Goal: Task Accomplishment & Management: Manage account settings

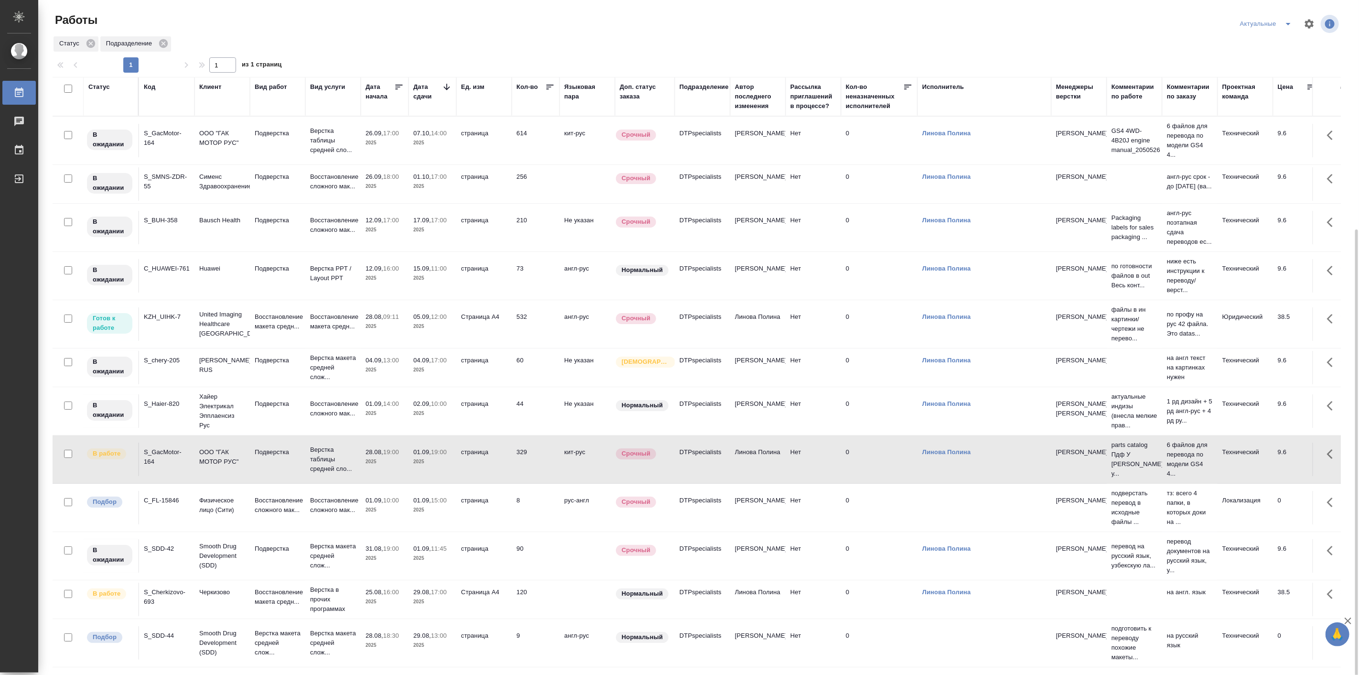
scroll to position [124, 0]
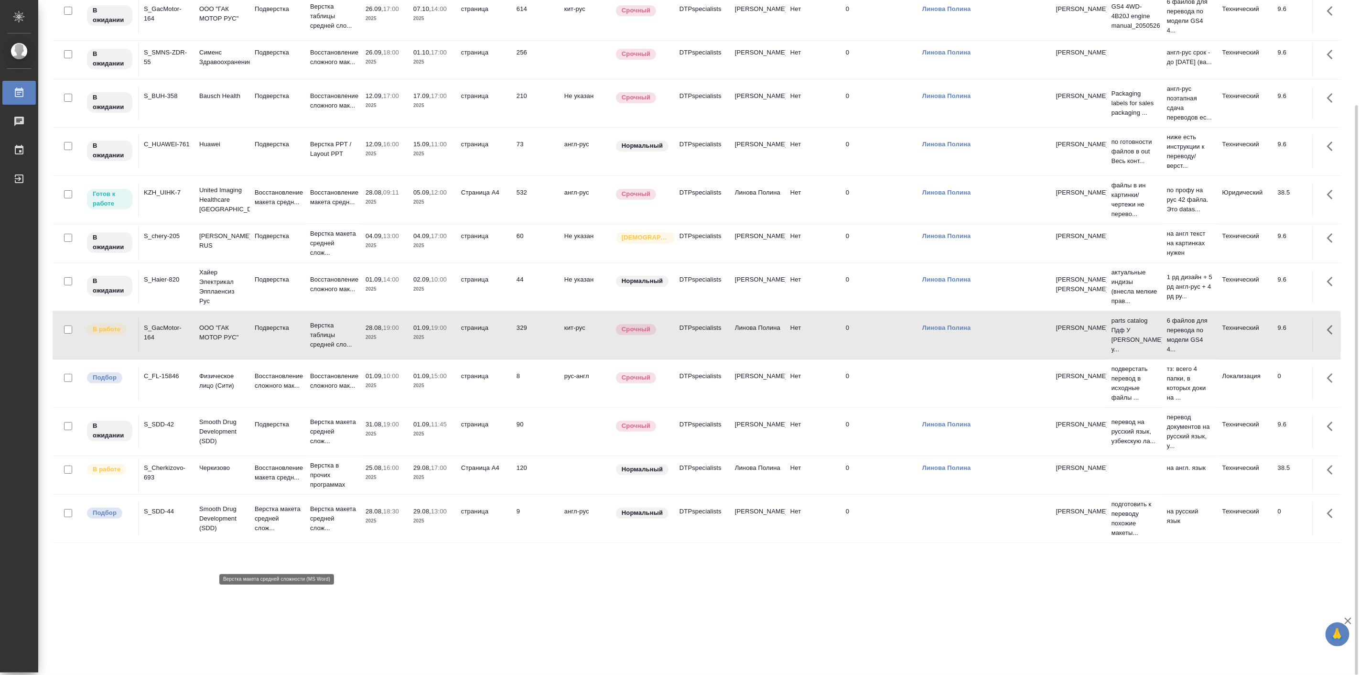
click at [276, 533] on p "Верстка макета средней слож..." at bounding box center [278, 518] width 46 height 29
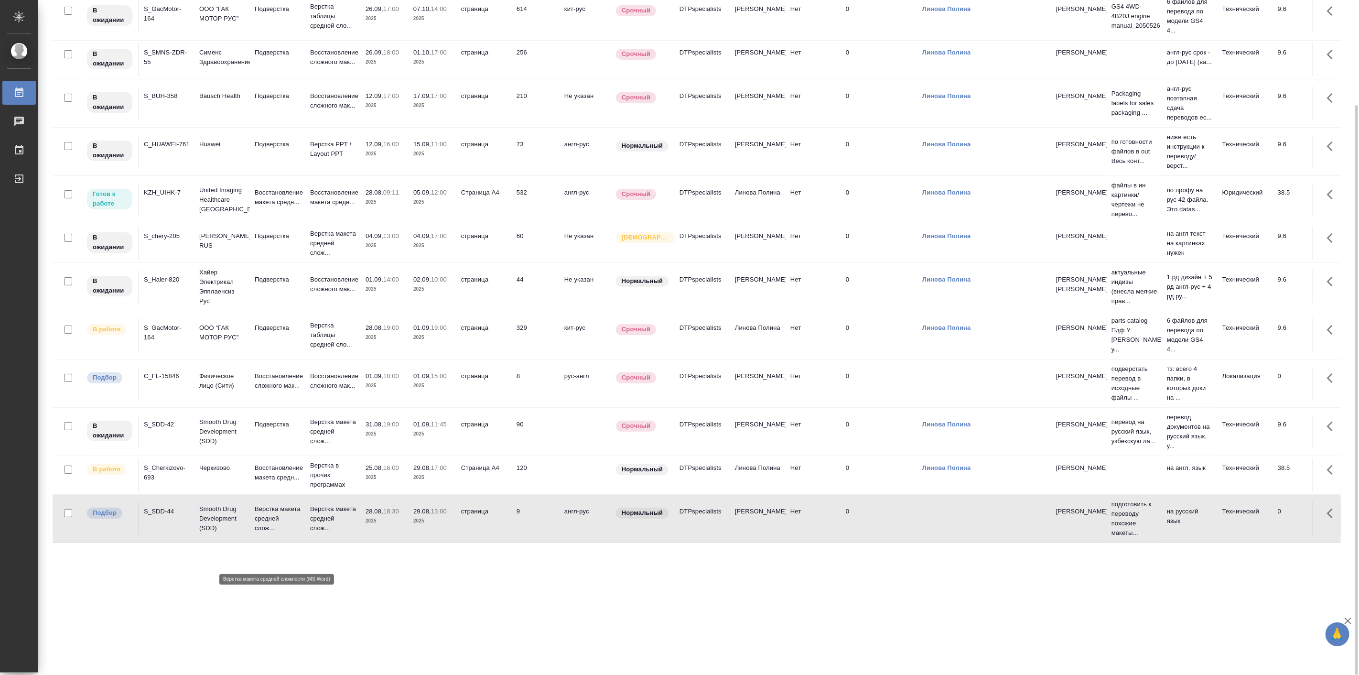
click at [276, 533] on p "Верстка макета средней слож..." at bounding box center [278, 518] width 46 height 29
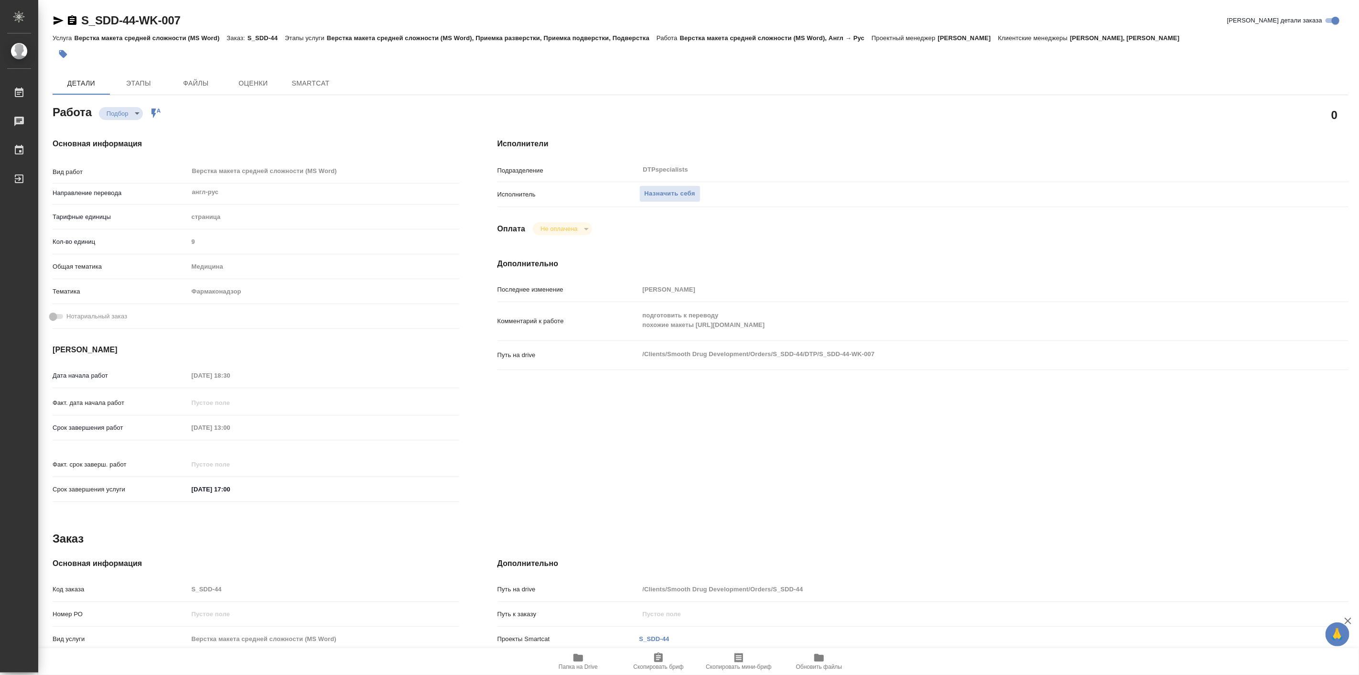
type textarea "x"
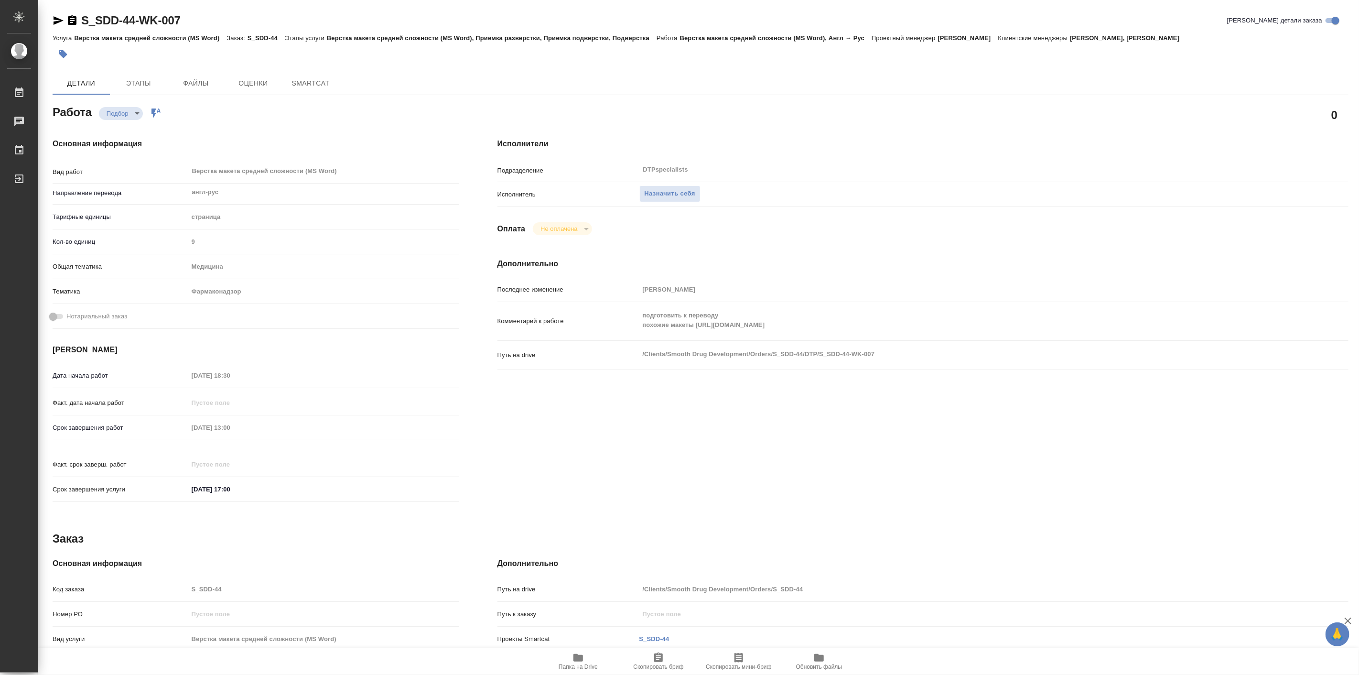
type textarea "x"
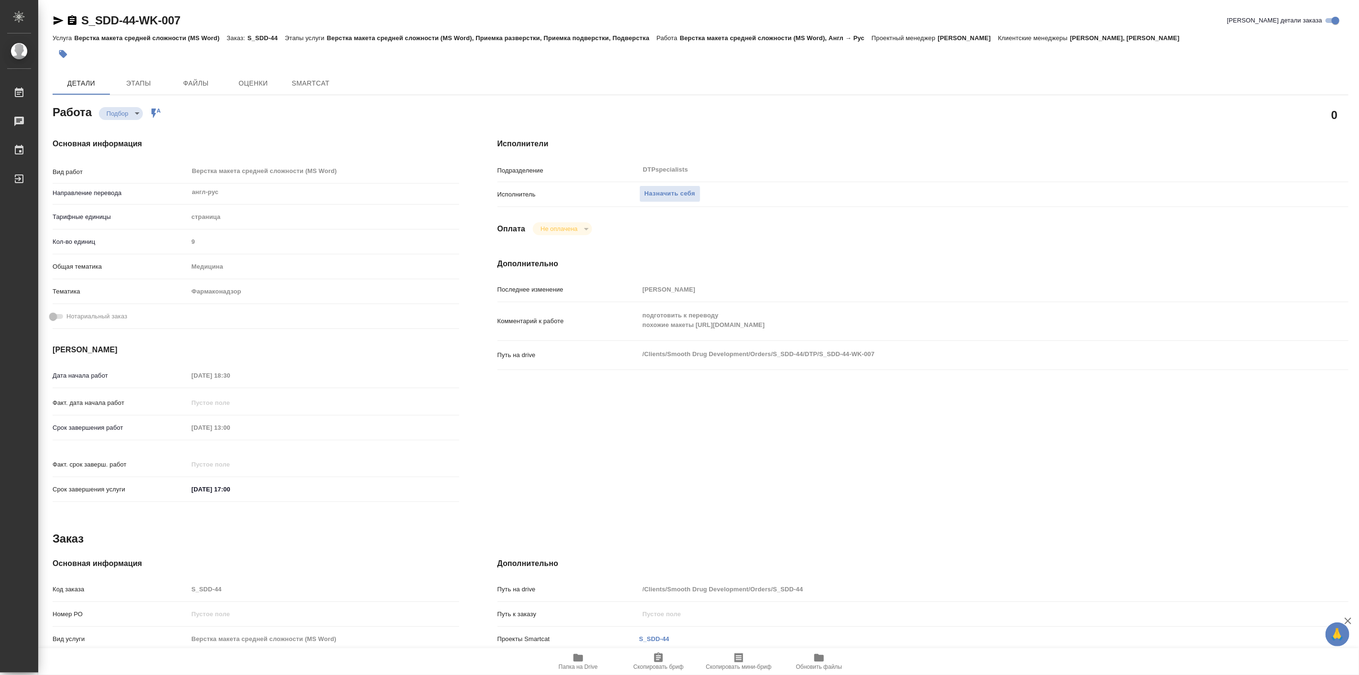
type textarea "x"
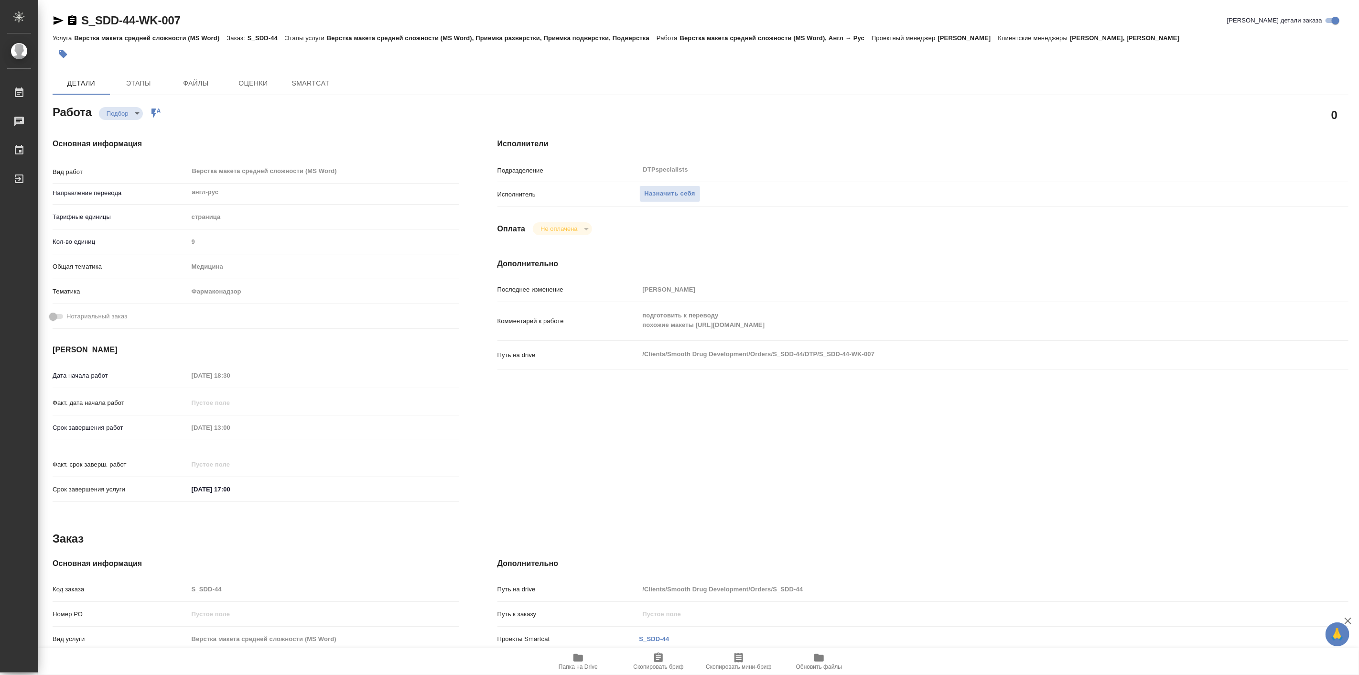
type textarea "x"
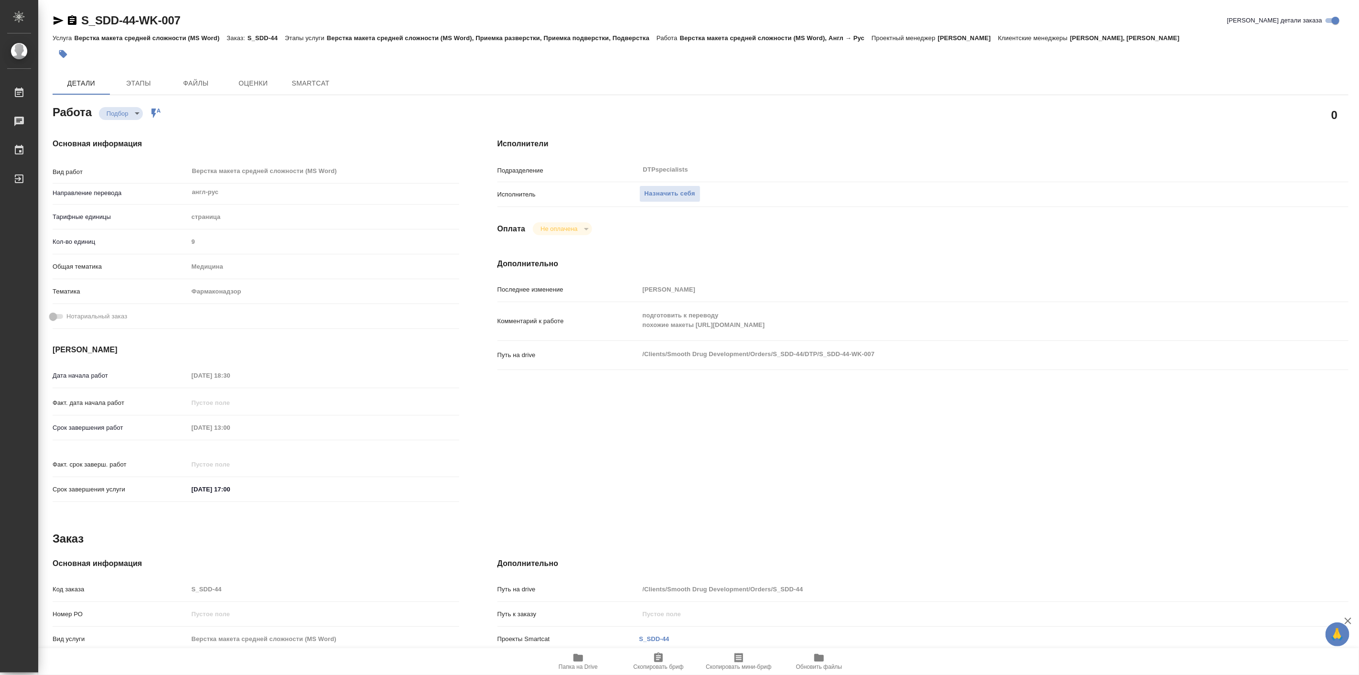
type textarea "x"
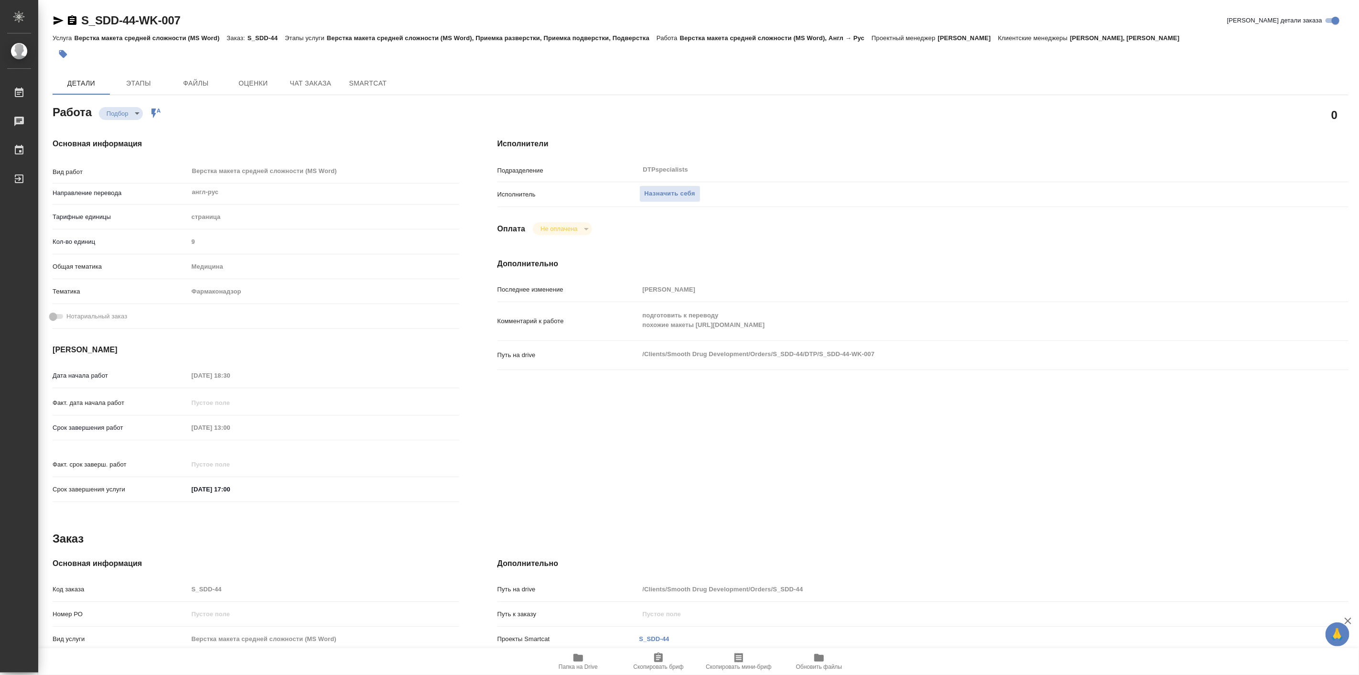
type textarea "x"
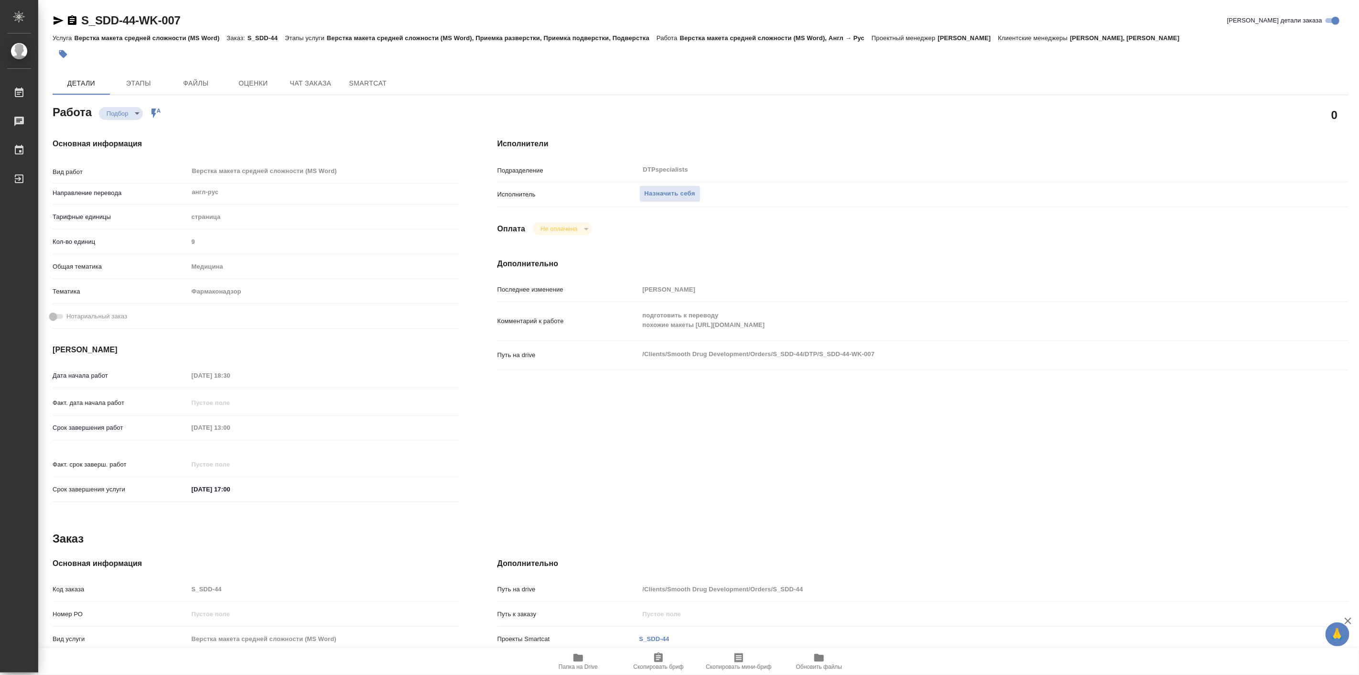
type textarea "x"
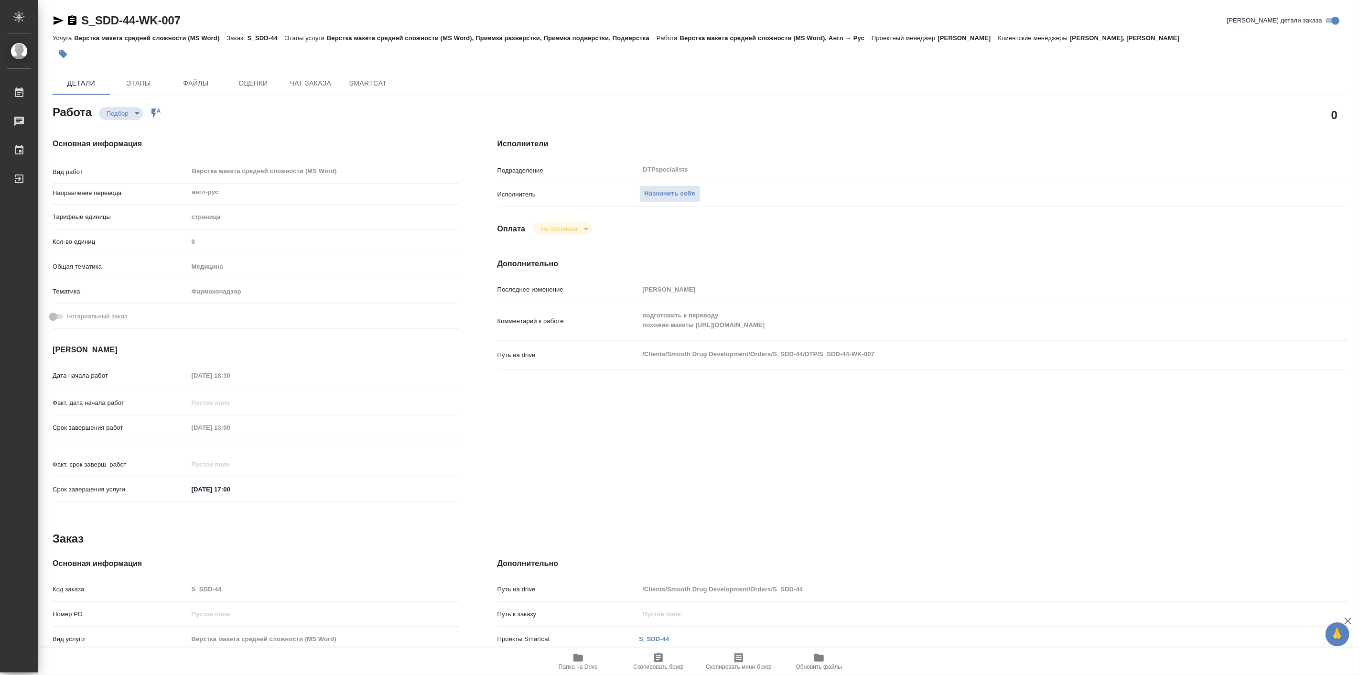
type textarea "x"
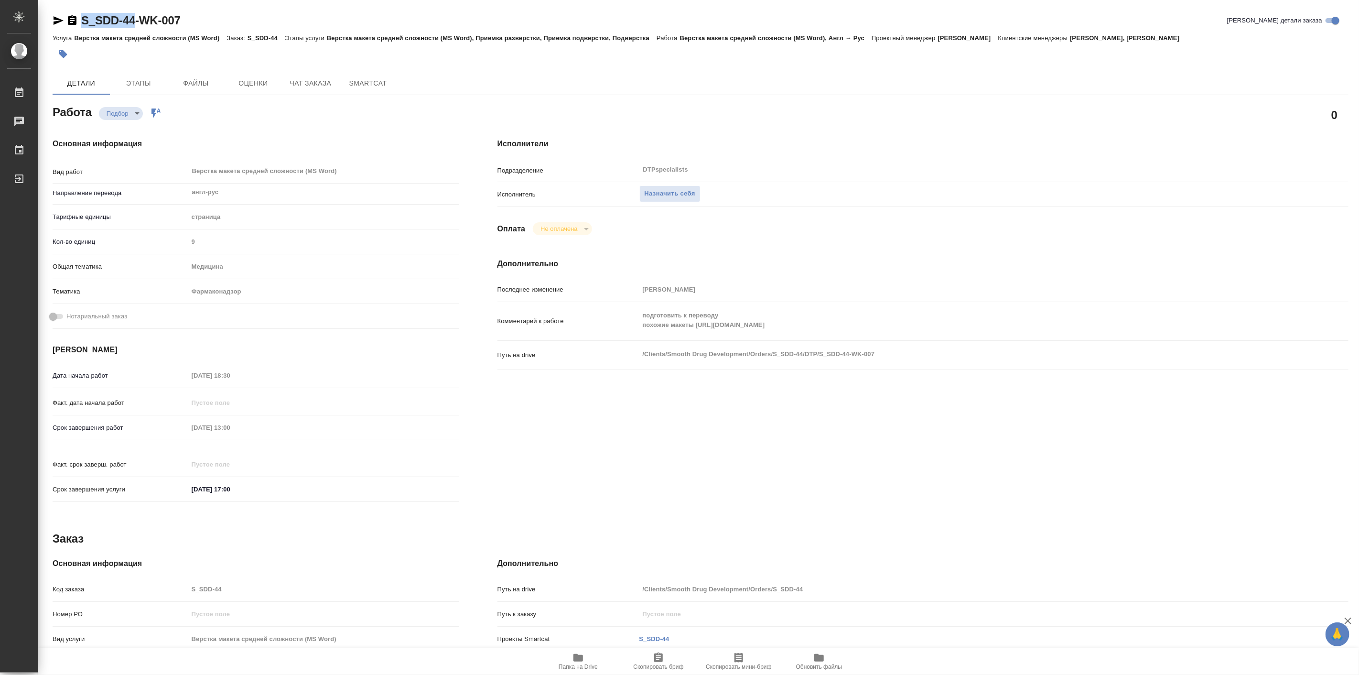
drag, startPoint x: 752, startPoint y: 324, endPoint x: 137, endPoint y: 29, distance: 682.1
click at [137, 29] on div "S_SDD-44-WK-007 Кратко детали заказа Услуга Верстка макета средней сложности (M…" at bounding box center [700, 406] width 1307 height 813
copy link "S_SDD-44"
click at [582, 660] on icon "button" at bounding box center [578, 657] width 11 height 11
click at [669, 197] on span "Назначить себя" at bounding box center [670, 193] width 51 height 11
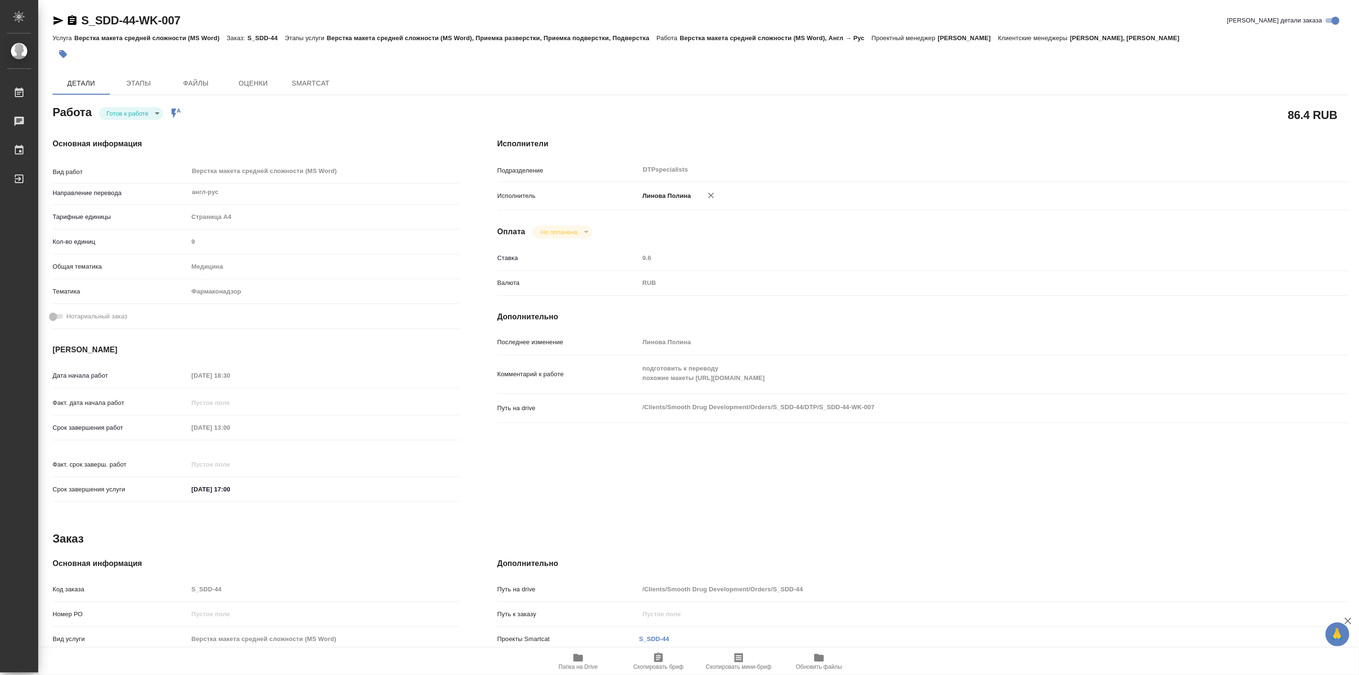
type textarea "x"
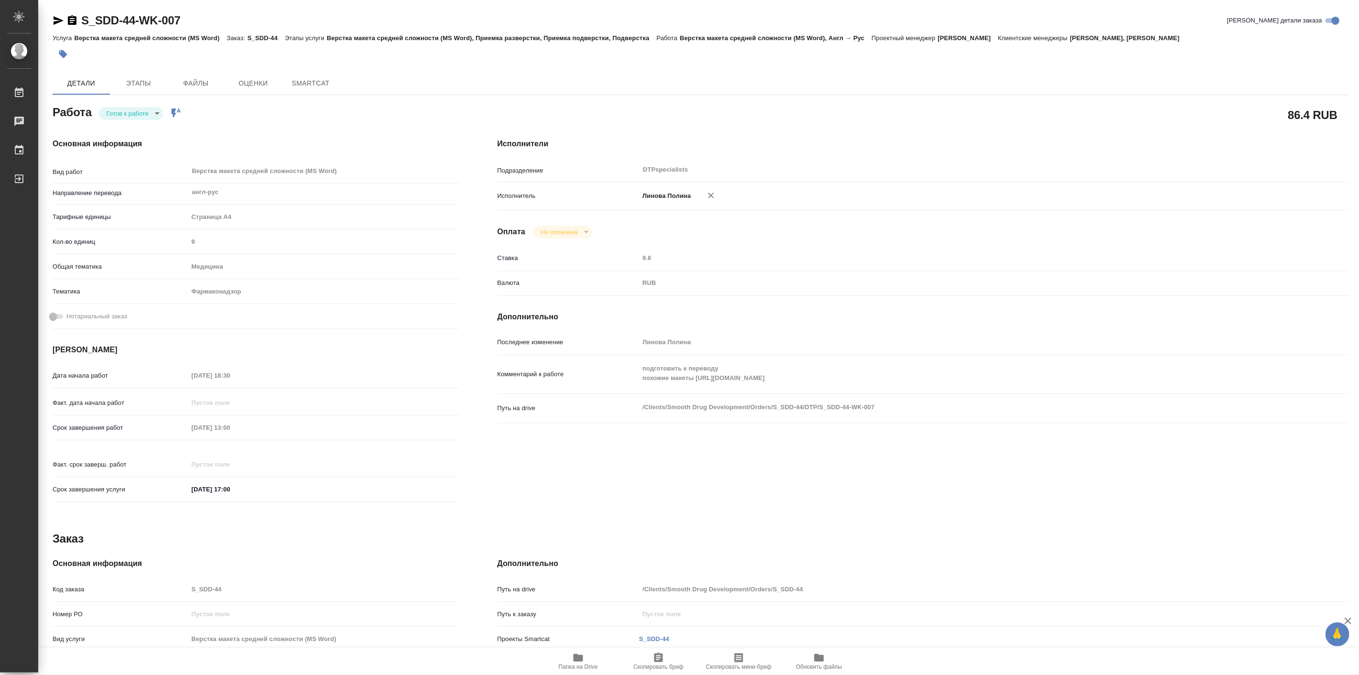
type textarea "x"
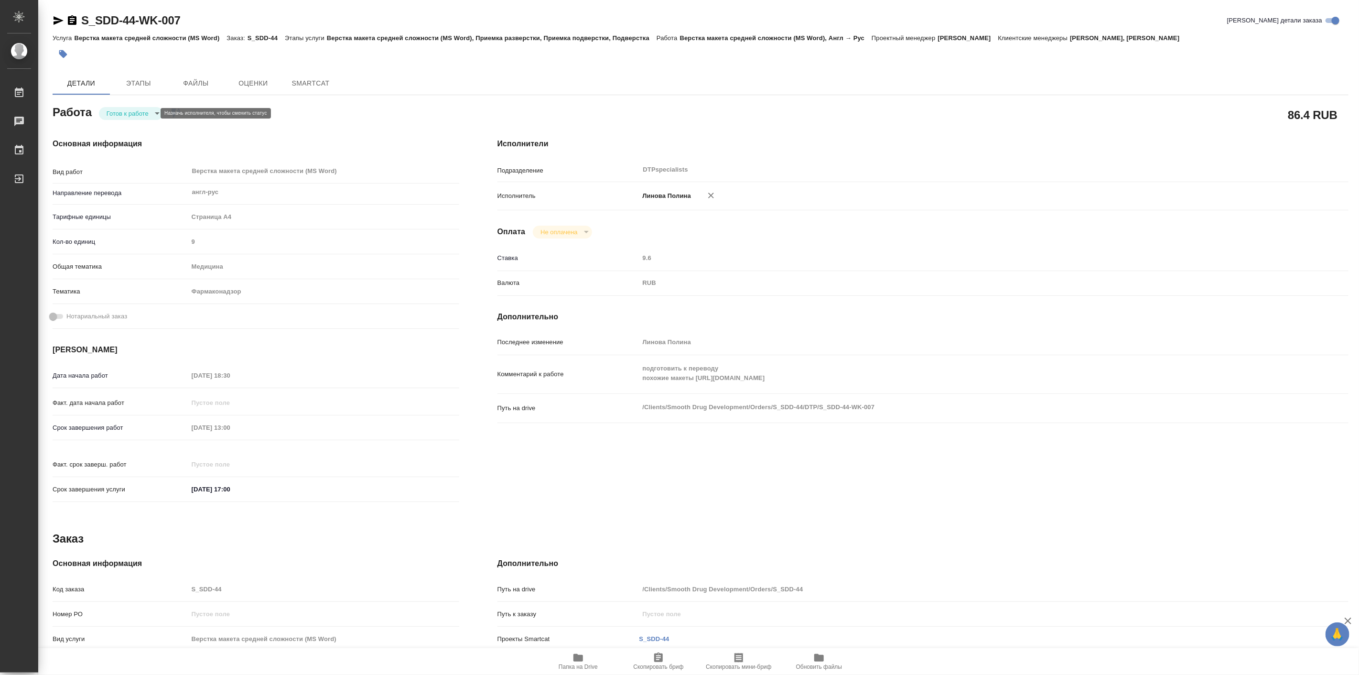
type textarea "x"
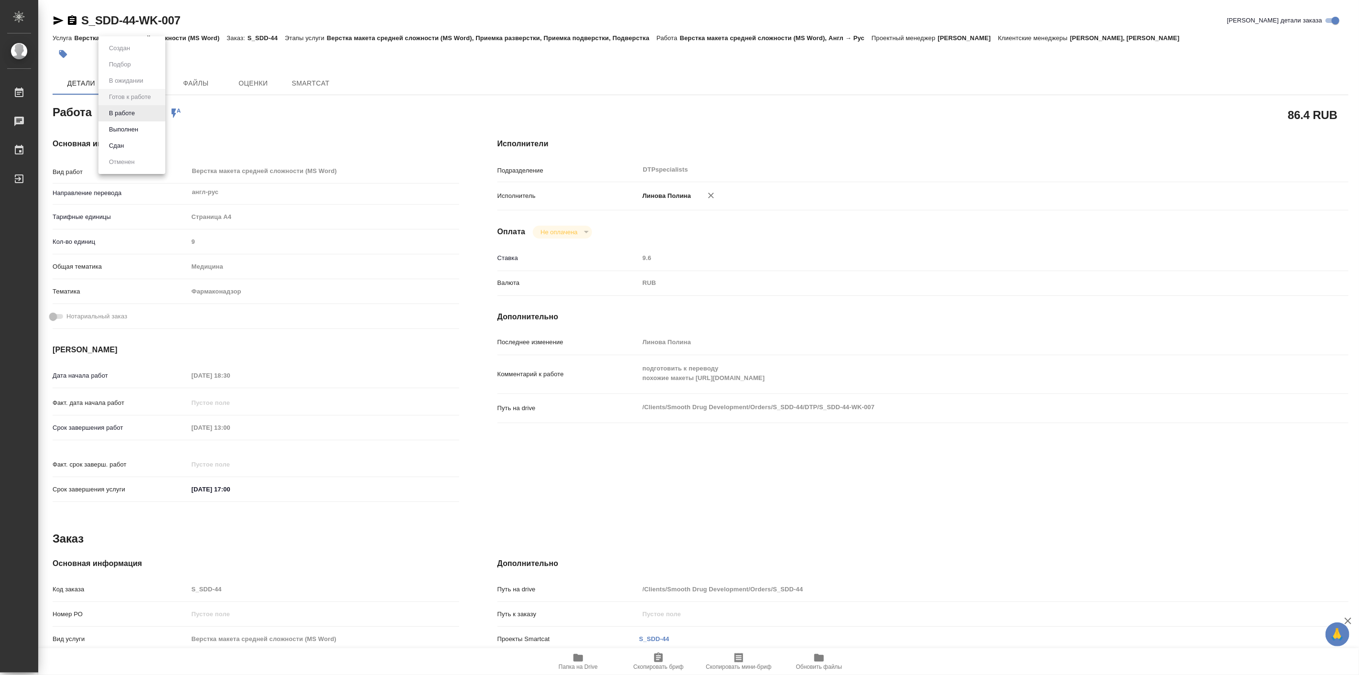
click at [151, 110] on body "🙏 .cls-1 fill:#fff; AWATERA Linova Polina Работы Чаты График Выйти S_SDD-44-WK-…" at bounding box center [679, 337] width 1359 height 675
type textarea "x"
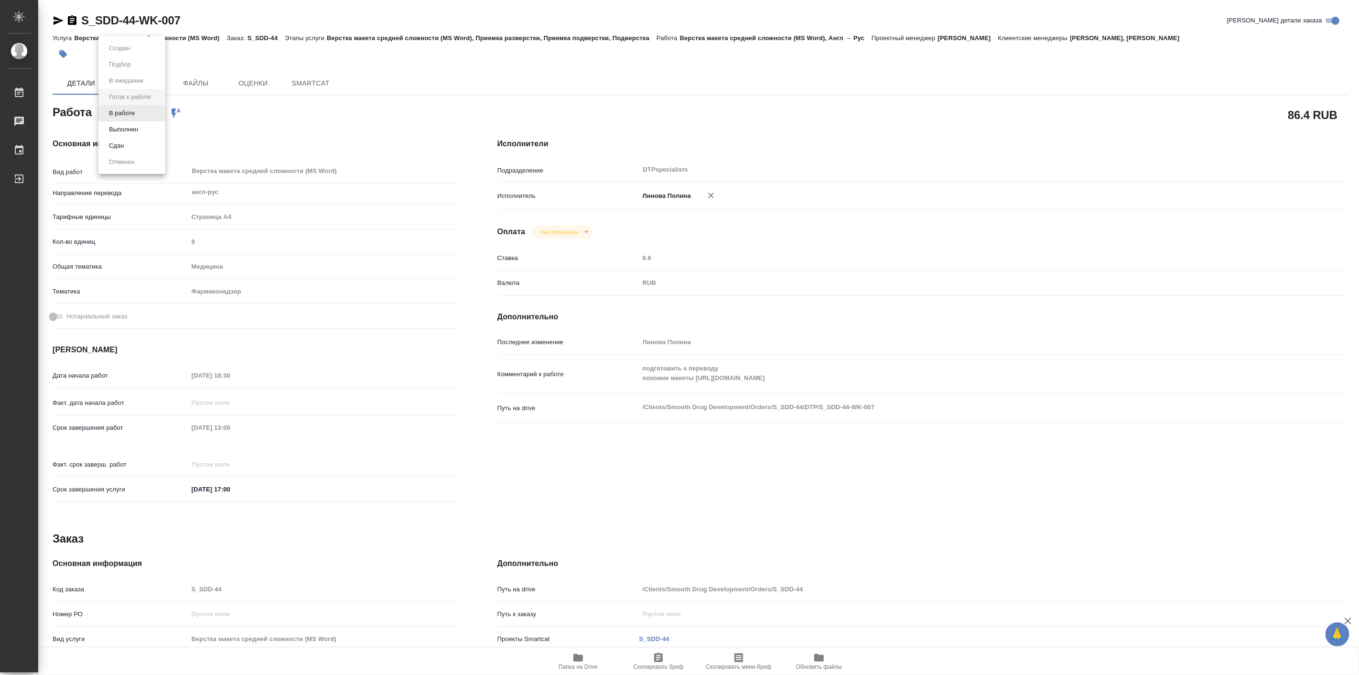
type textarea "x"
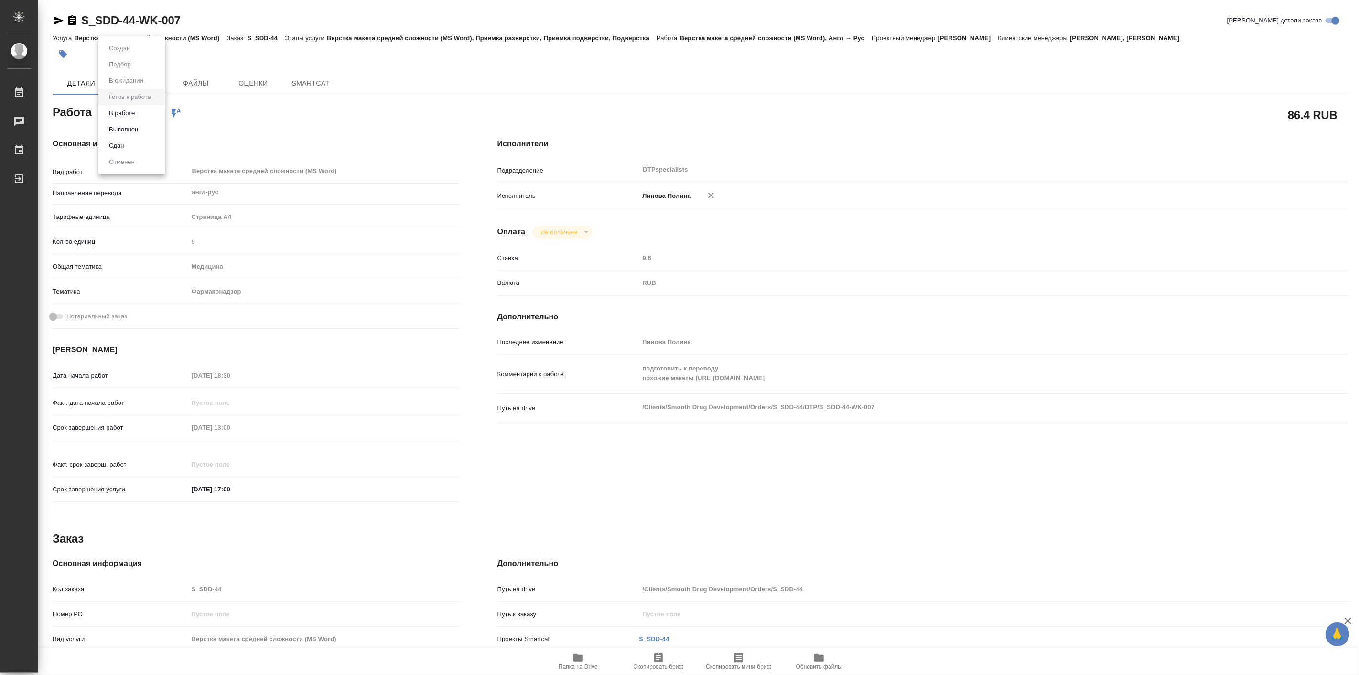
type textarea "x"
click at [143, 114] on li "В работе" at bounding box center [131, 113] width 67 height 16
type textarea "x"
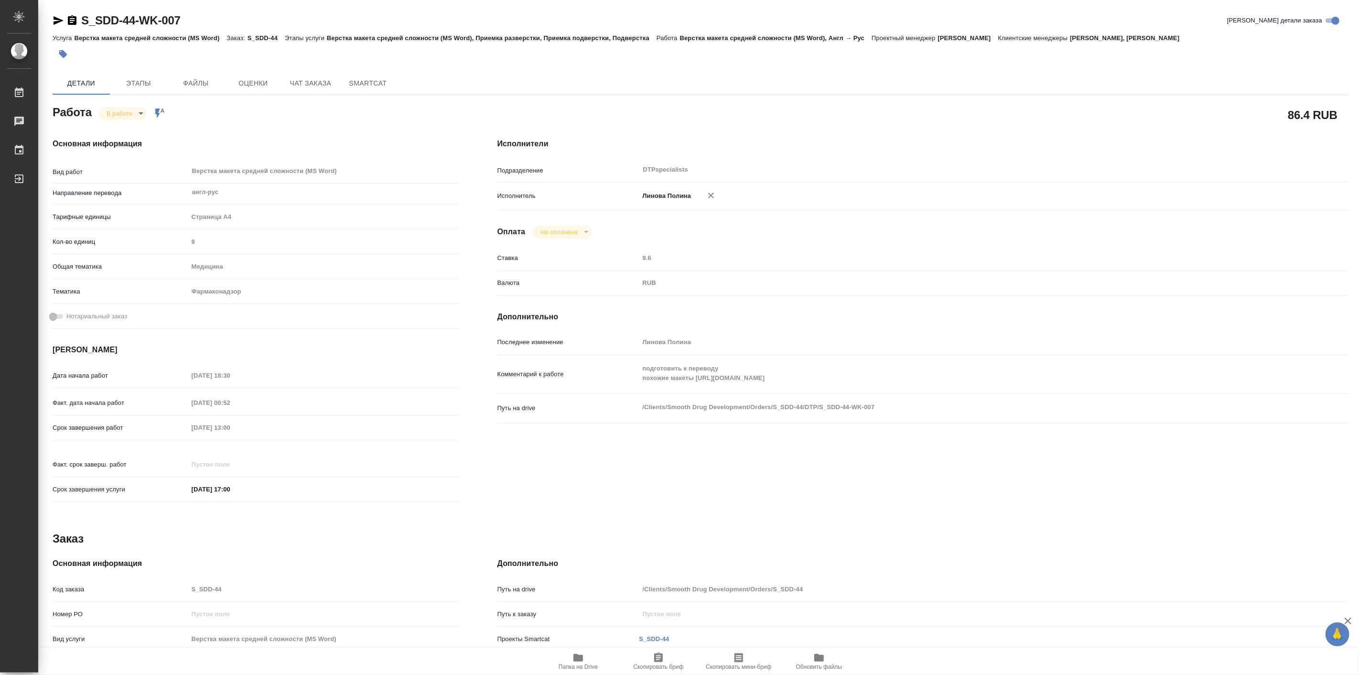
type textarea "x"
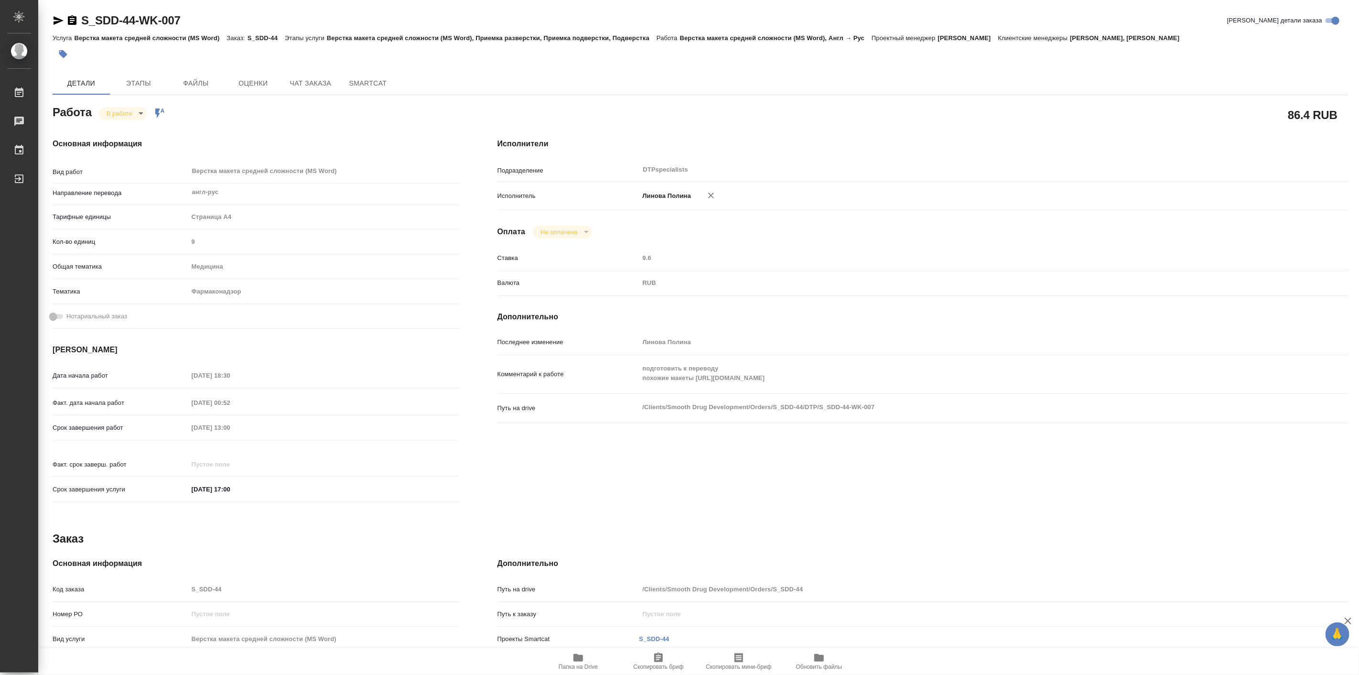
type textarea "x"
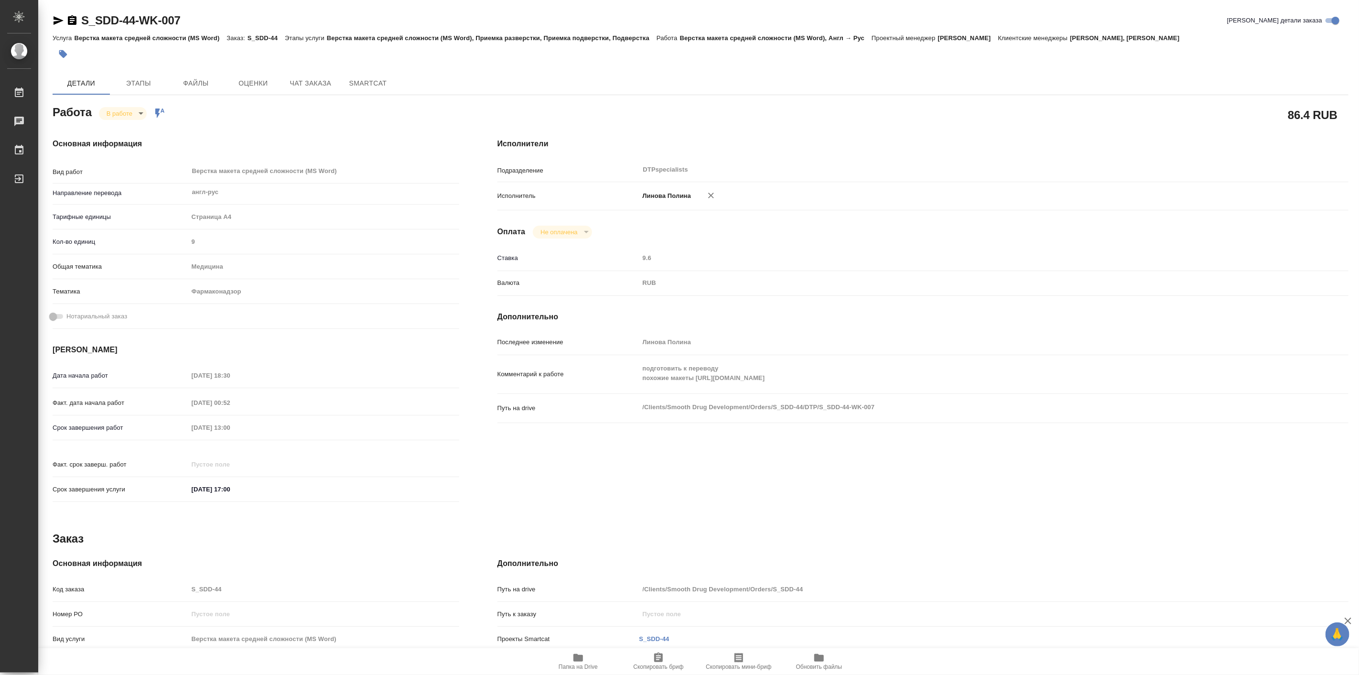
type textarea "x"
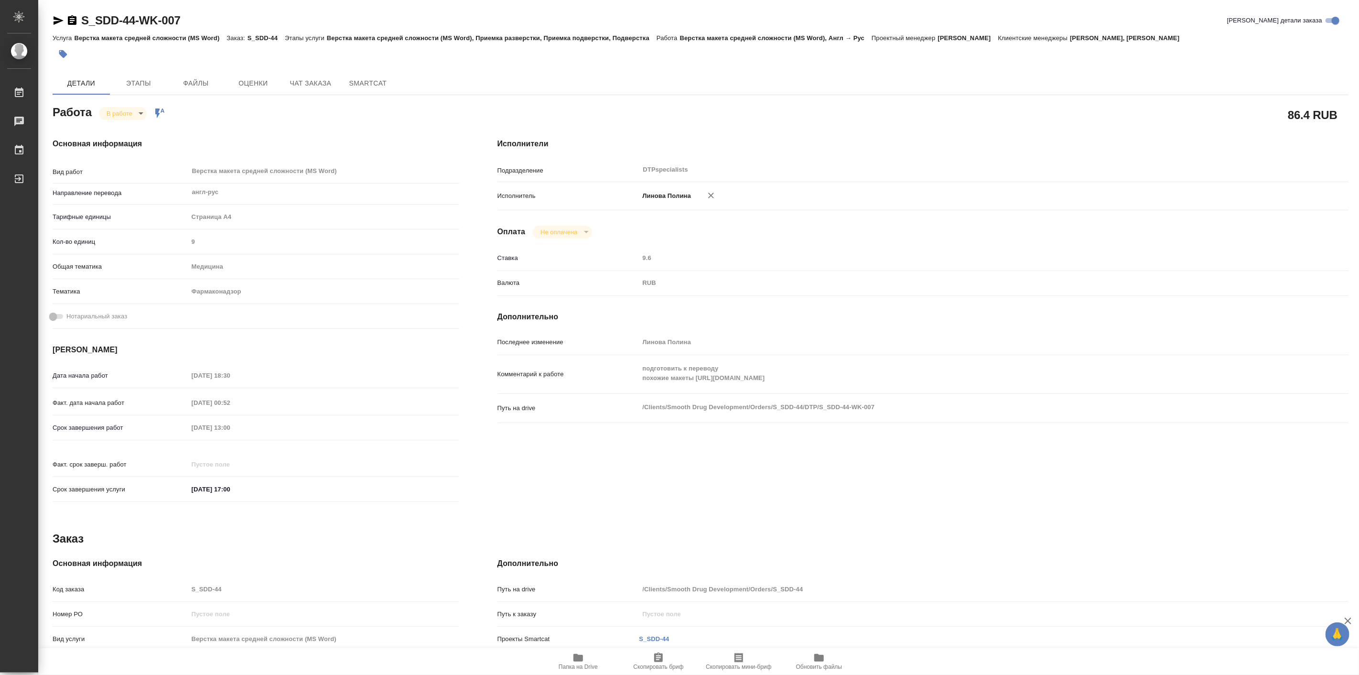
type textarea "x"
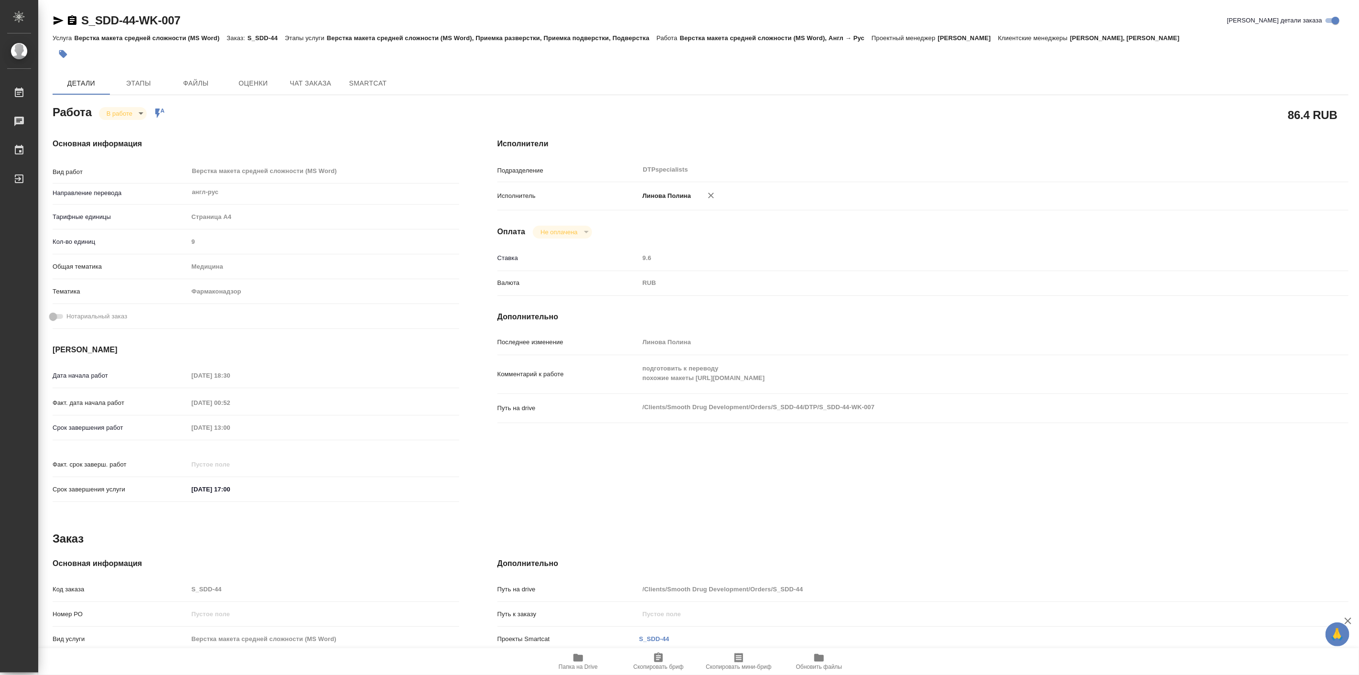
type textarea "x"
click at [120, 112] on body "🙏 .cls-1 fill:#fff; AWATERA Linova Polina Работы 0 Чаты График Выйти S_SDD-44-W…" at bounding box center [679, 337] width 1359 height 675
drag, startPoint x: 125, startPoint y: 117, endPoint x: 130, endPoint y: 123, distance: 7.2
click at [130, 123] on ul "Создан Подбор В ожидании Готов к работе В работе Выполнен Сдан Отменен" at bounding box center [129, 105] width 63 height 138
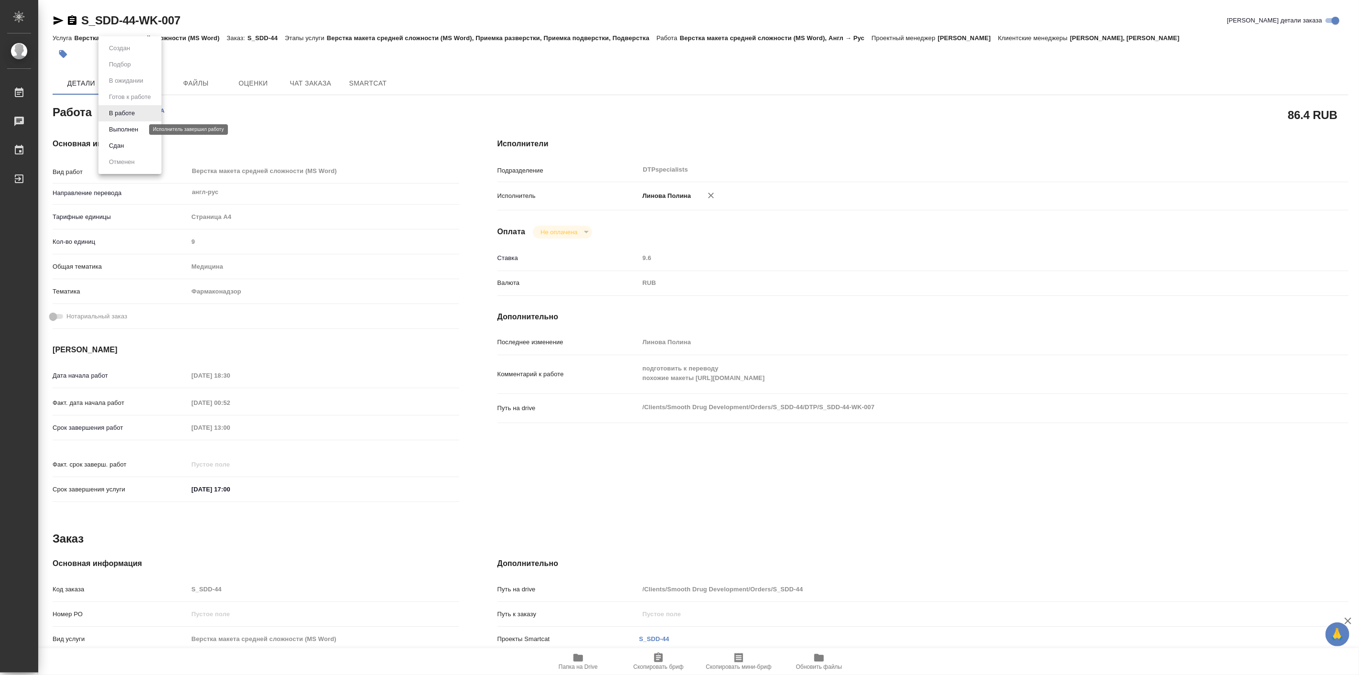
click at [130, 125] on button "Выполнен" at bounding box center [123, 129] width 35 height 11
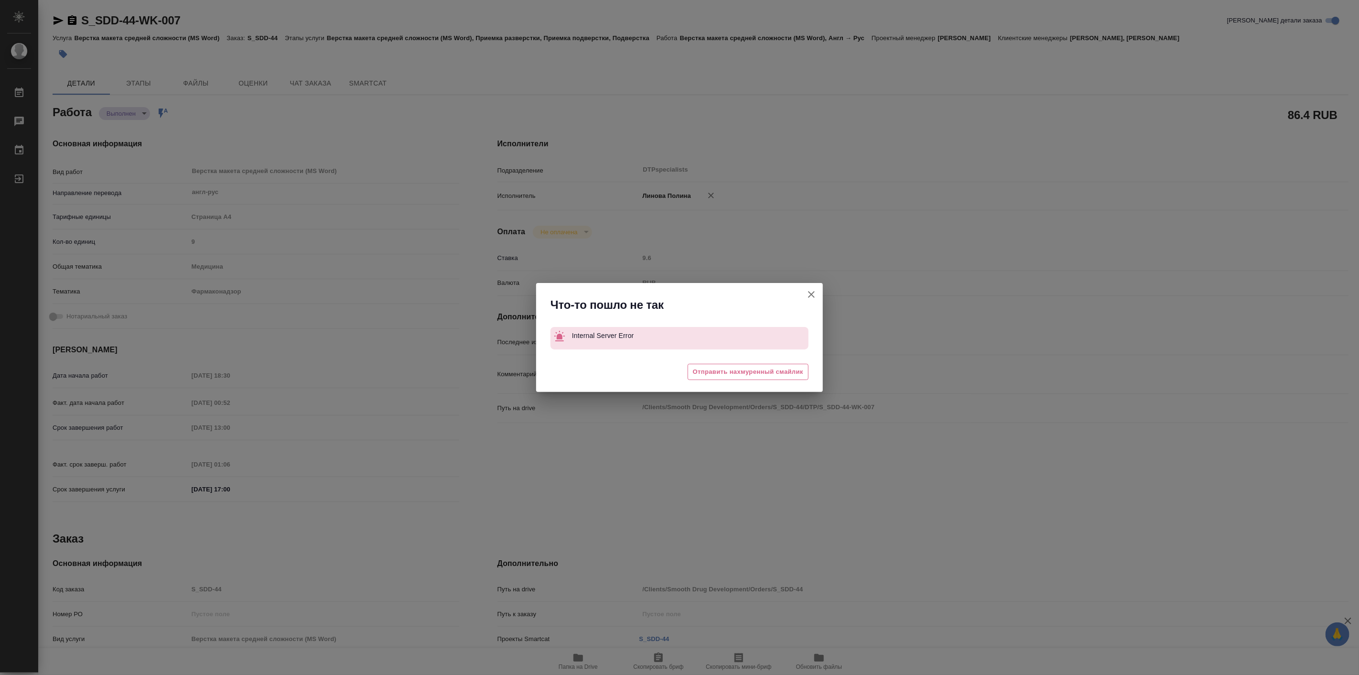
type textarea "x"
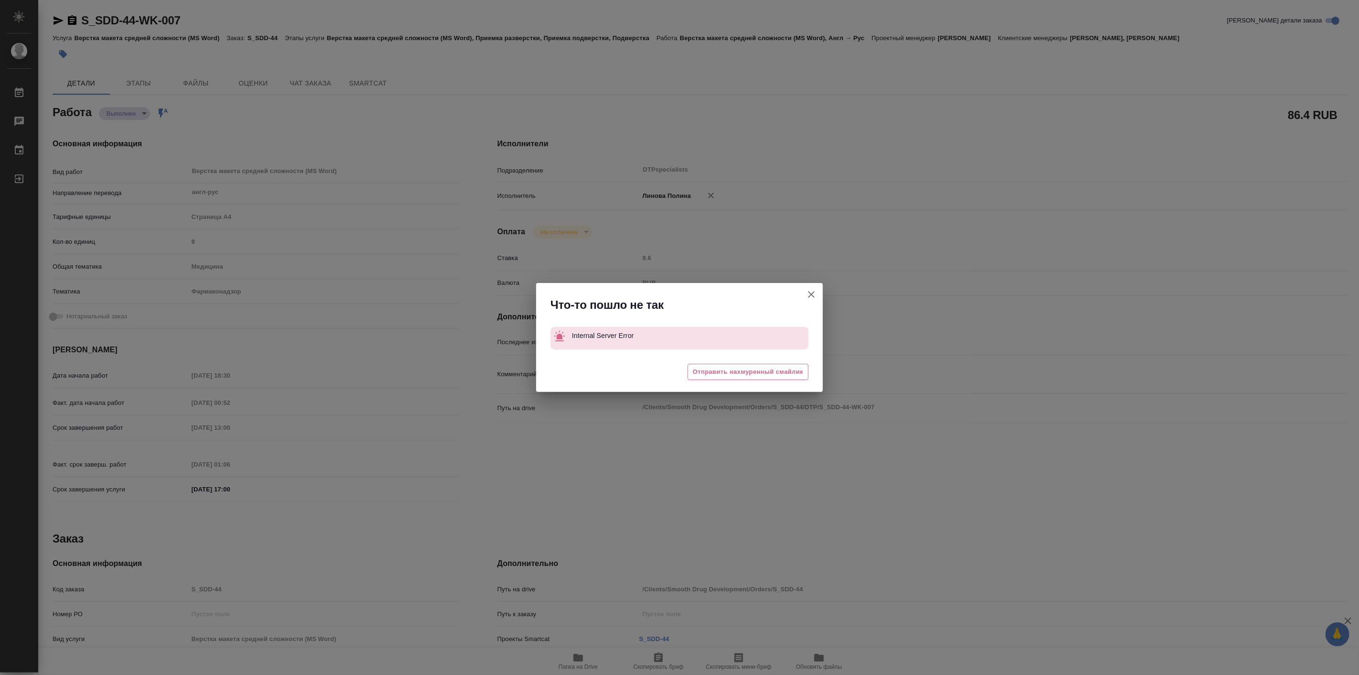
type textarea "x"
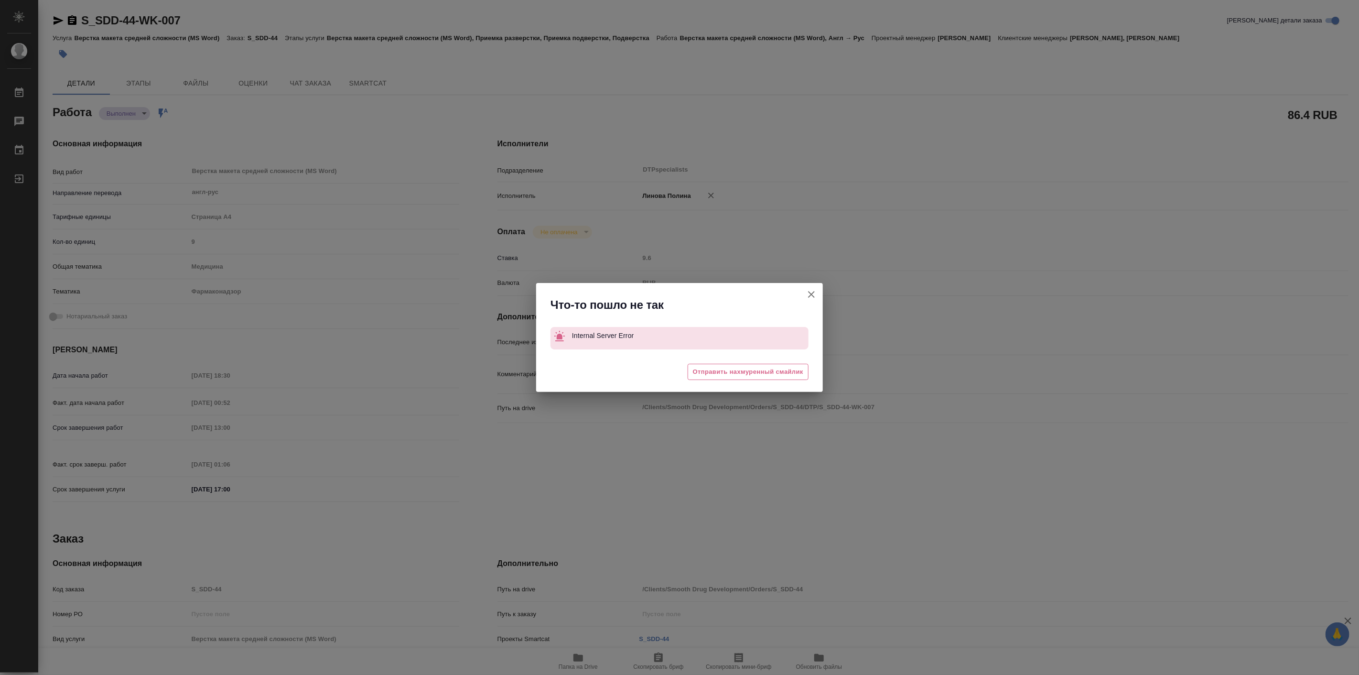
type textarea "x"
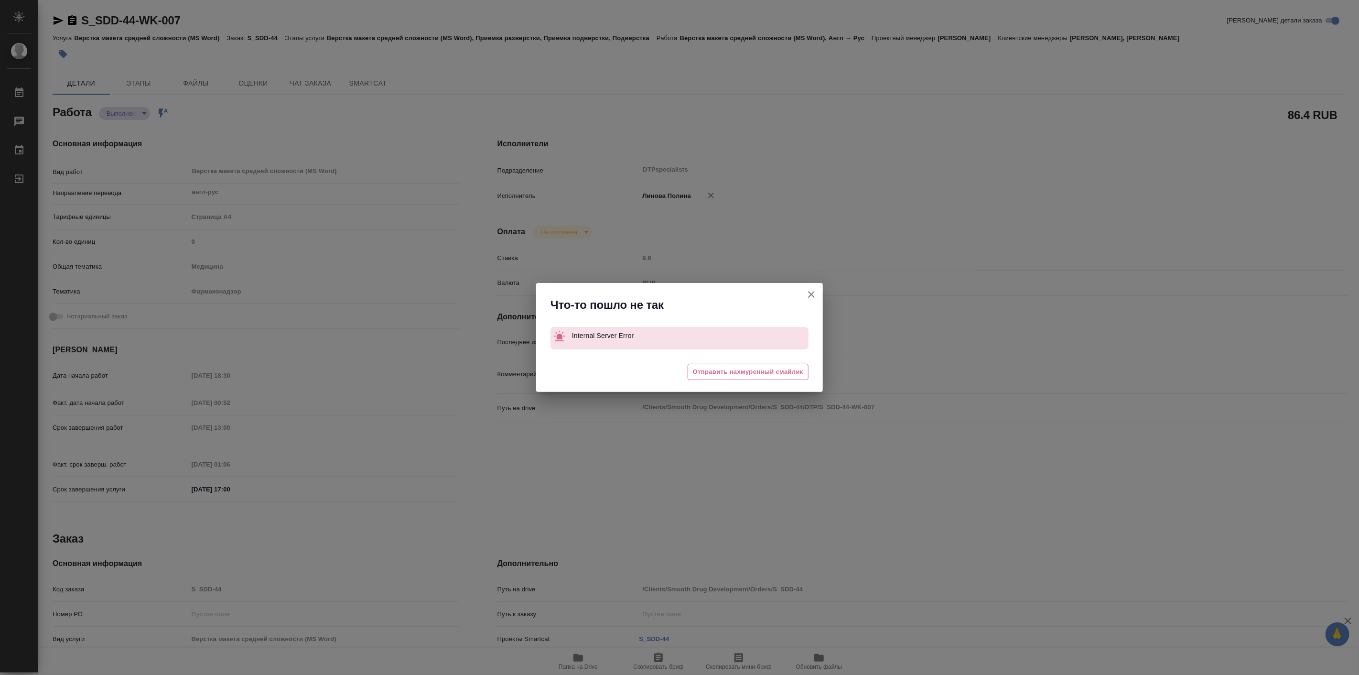
click at [814, 295] on icon "button" at bounding box center [811, 294] width 11 height 11
type textarea "x"
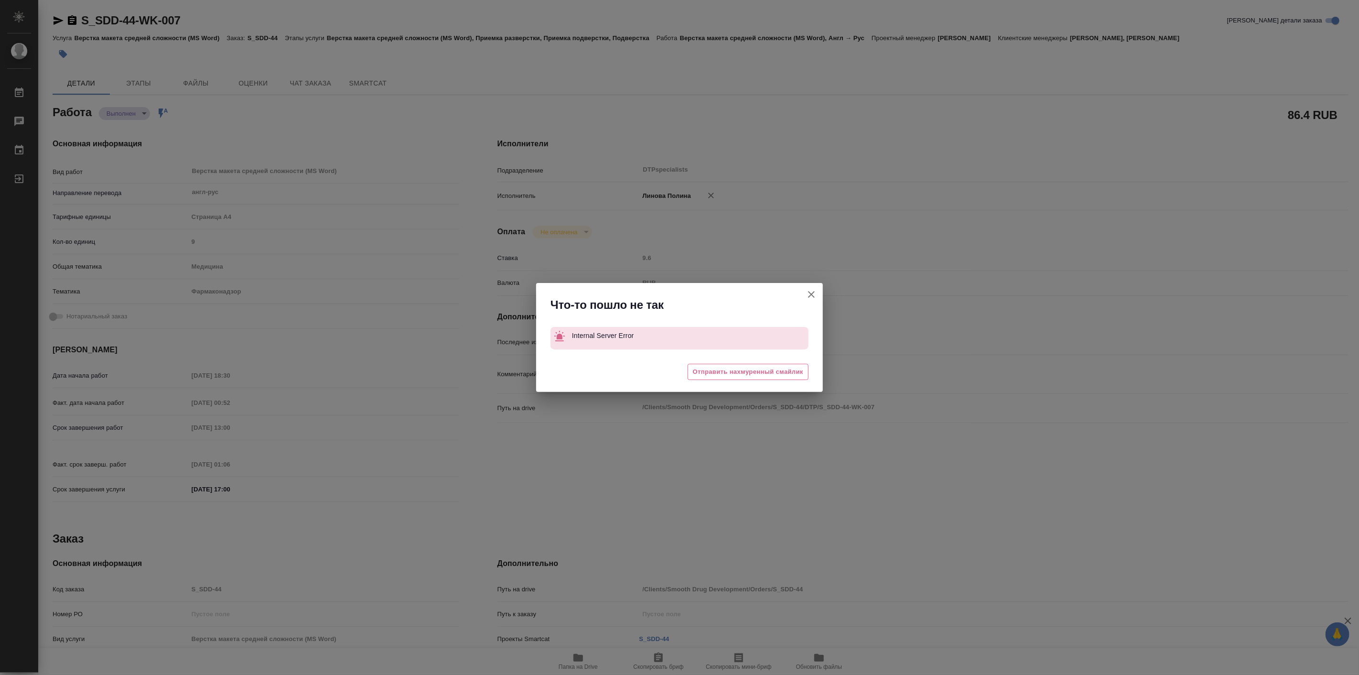
type textarea "x"
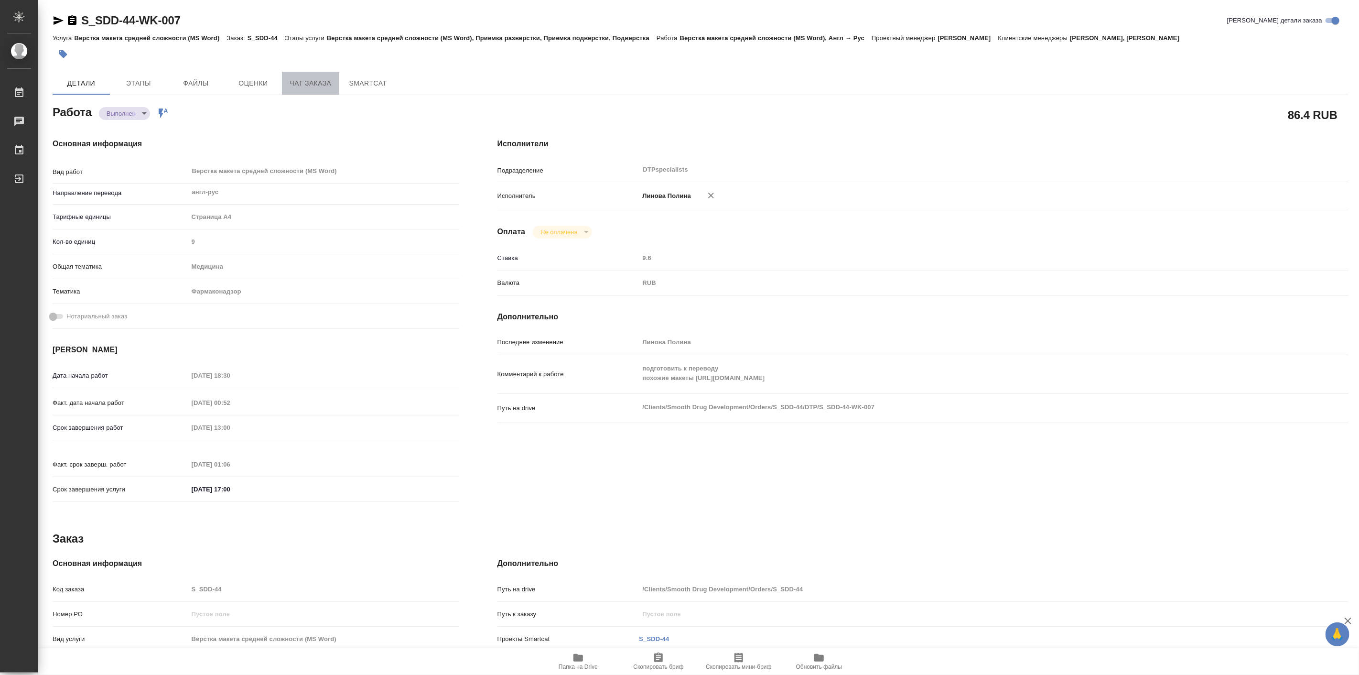
click at [323, 83] on span "Чат заказа" at bounding box center [311, 83] width 46 height 12
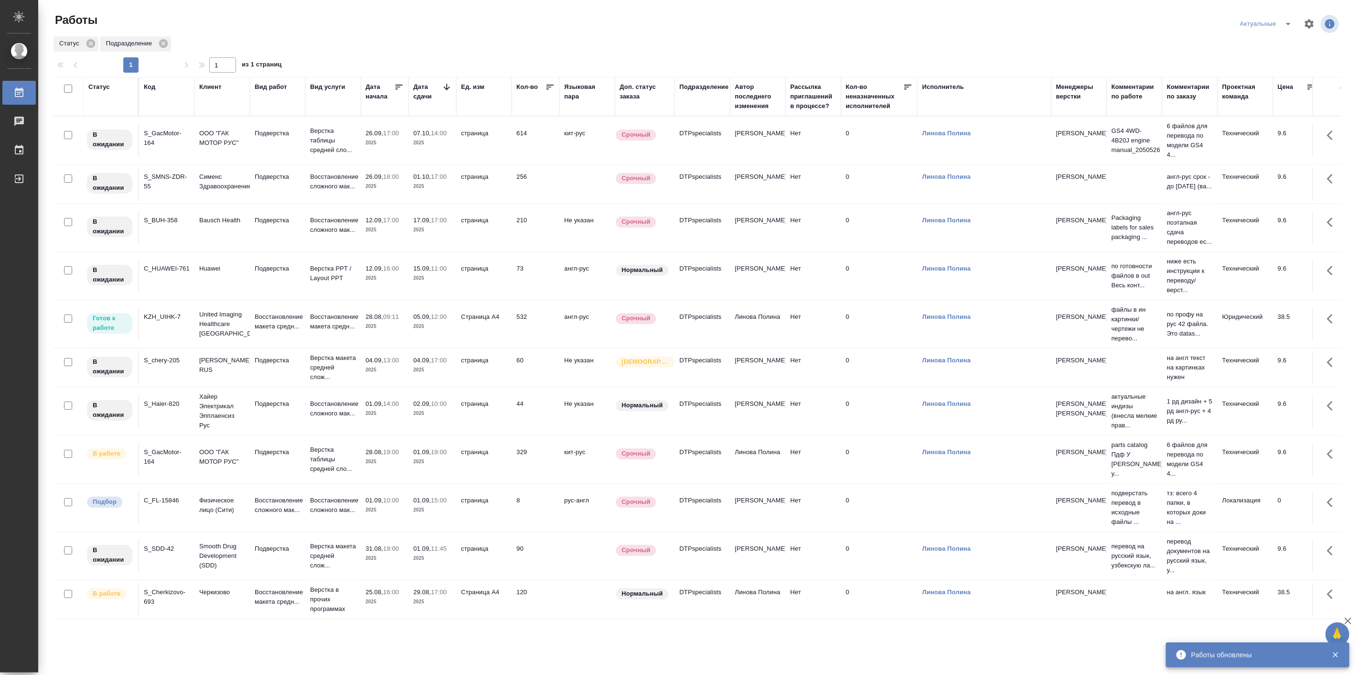
scroll to position [124, 0]
